Goal: Task Accomplishment & Management: Manage account settings

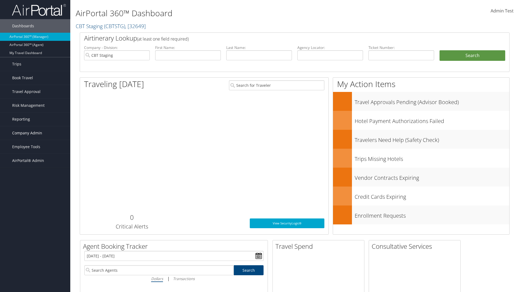
click at [35, 133] on span "Company Admin" at bounding box center [27, 133] width 30 height 14
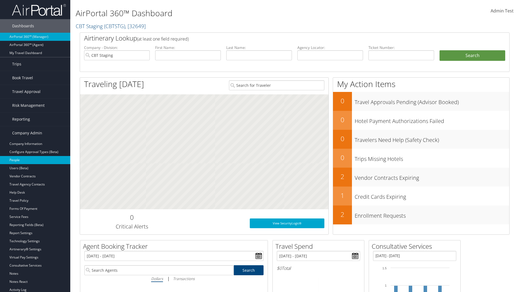
click at [35, 160] on link "People" at bounding box center [35, 160] width 70 height 8
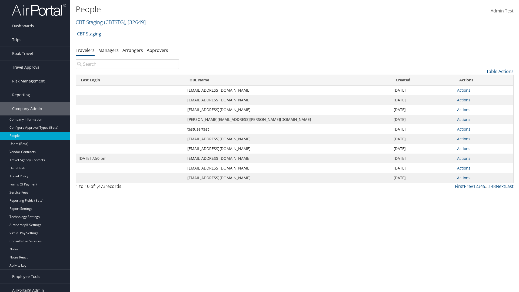
click at [127, 64] on input "search" at bounding box center [128, 64] width 104 height 10
type input "[DATE] 7:50 pm"
